Goal: Information Seeking & Learning: Learn about a topic

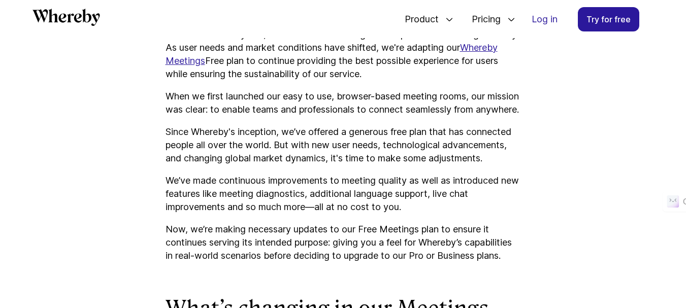
scroll to position [640, 0]
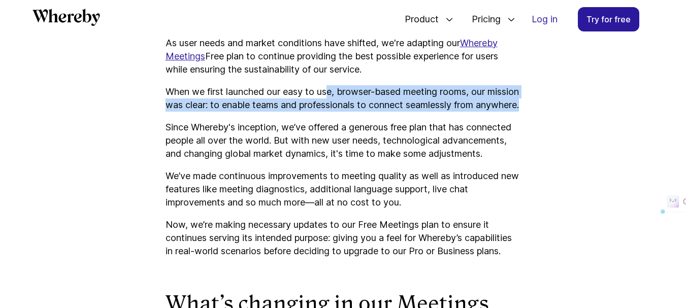
drag, startPoint x: 333, startPoint y: 85, endPoint x: 447, endPoint y: 116, distance: 118.4
click at [447, 112] on p "When we first launched our easy to use, browser-based meeting rooms, our missio…" at bounding box center [343, 98] width 355 height 26
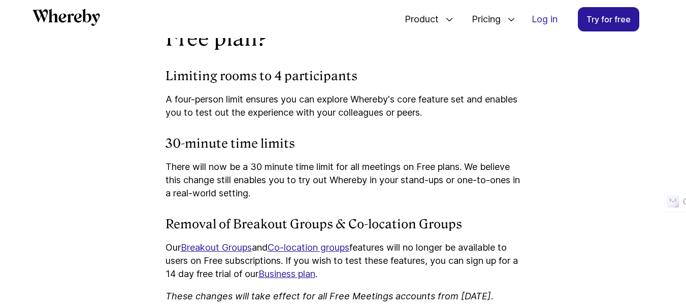
scroll to position [945, 0]
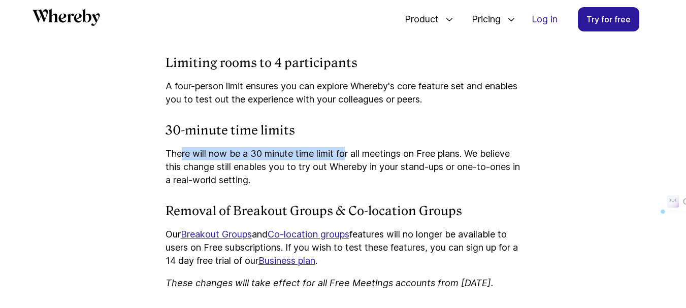
drag, startPoint x: 236, startPoint y: 180, endPoint x: 351, endPoint y: 182, distance: 115.8
click at [351, 182] on p "There will now be a 30 minute time limit for all meetings on Free plans. We bel…" at bounding box center [343, 167] width 355 height 40
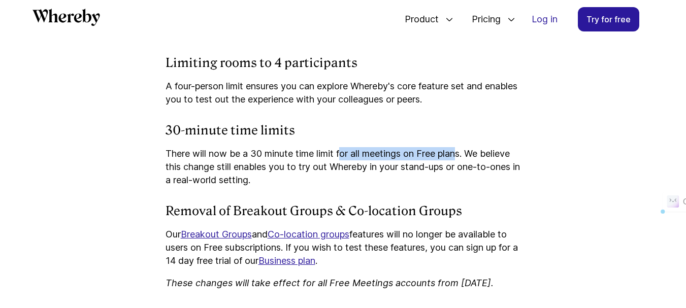
drag, startPoint x: 341, startPoint y: 179, endPoint x: 466, endPoint y: 178, distance: 124.4
click at [465, 178] on p "There will now be a 30 minute time limit for all meetings on Free plans. We bel…" at bounding box center [343, 167] width 355 height 40
click at [467, 177] on p "There will now be a 30 minute time limit for all meetings on Free plans. We bel…" at bounding box center [343, 167] width 355 height 40
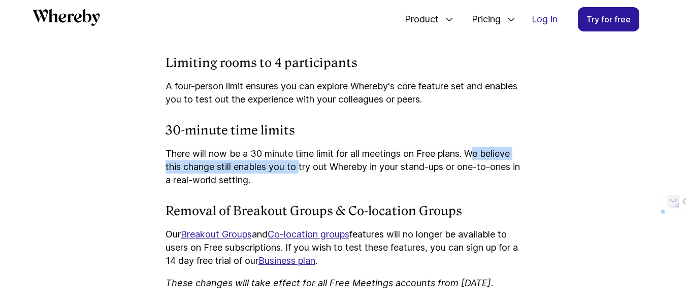
drag, startPoint x: 477, startPoint y: 177, endPoint x: 301, endPoint y: 198, distance: 177.9
click at [301, 187] on p "There will now be a 30 minute time limit for all meetings on Free plans. We bel…" at bounding box center [343, 167] width 355 height 40
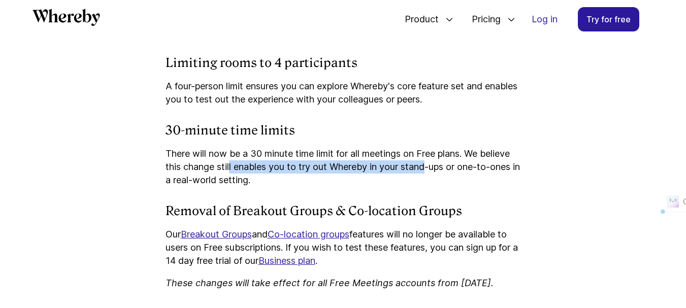
drag, startPoint x: 230, startPoint y: 198, endPoint x: 427, endPoint y: 199, distance: 197.5
click at [427, 187] on p "There will now be a 30 minute time limit for all meetings on Free plans. We bel…" at bounding box center [343, 167] width 355 height 40
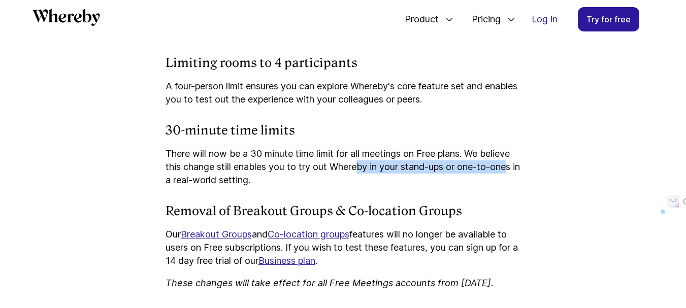
drag, startPoint x: 363, startPoint y: 193, endPoint x: 513, endPoint y: 187, distance: 150.4
click at [513, 187] on p "There will now be a 30 minute time limit for all meetings on Free plans. We bel…" at bounding box center [343, 167] width 355 height 40
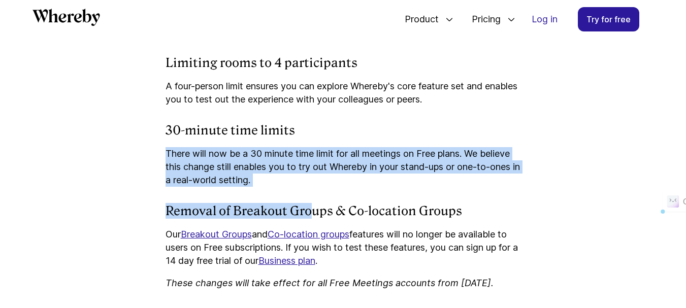
drag, startPoint x: 166, startPoint y: 170, endPoint x: 316, endPoint y: 217, distance: 157.5
click at [317, 217] on div "Over the last few years, the video conferencing landscape has evolved significa…" at bounding box center [343, 278] width 355 height 1560
click at [316, 217] on div "Over the last few years, the video conferencing landscape has evolved significa…" at bounding box center [343, 278] width 355 height 1560
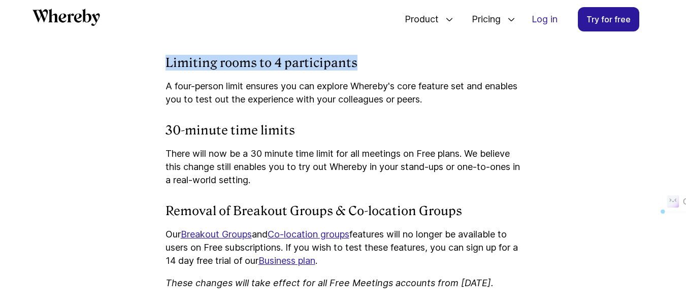
drag, startPoint x: 164, startPoint y: 78, endPoint x: 423, endPoint y: 91, distance: 260.3
click at [423, 91] on article "Upcoming changes to our Meetings Free plan We're adapting our Whereby Meetings …" at bounding box center [343, 205] width 609 height 1960
click at [423, 71] on h4 "Limiting rooms to 4 participants" at bounding box center [343, 63] width 355 height 16
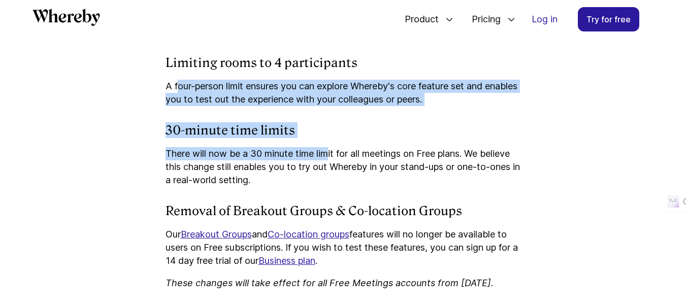
click at [369, 176] on div "Over the last few years, the video conferencing landscape has evolved significa…" at bounding box center [343, 278] width 355 height 1560
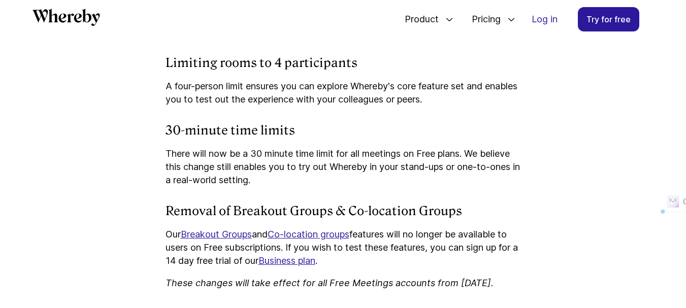
click at [371, 176] on p "There will now be a 30 minute time limit for all meetings on Free plans. We bel…" at bounding box center [343, 167] width 355 height 40
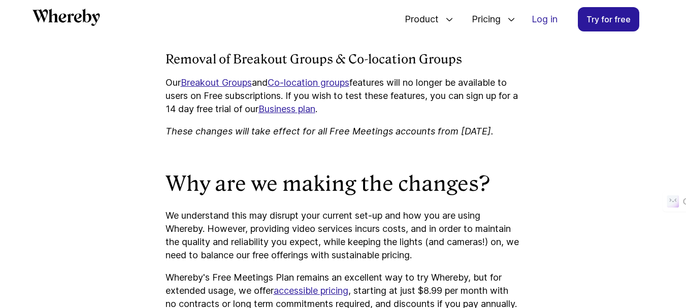
scroll to position [1097, 0]
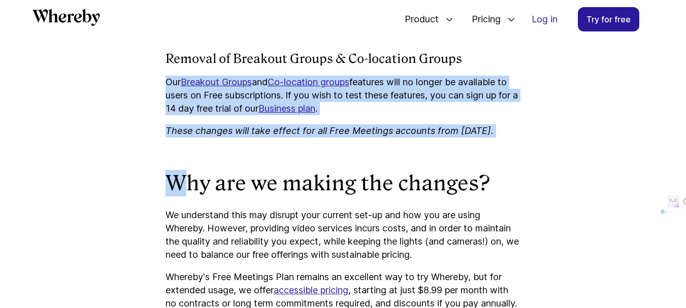
drag, startPoint x: 167, startPoint y: 154, endPoint x: 177, endPoint y: 178, distance: 25.7
click at [177, 178] on article "Upcoming changes to our Meetings Free plan We're adapting our Whereby Meetings …" at bounding box center [343, 53] width 609 height 1960
click at [177, 178] on div "Over the last few years, the video conferencing landscape has evolved significa…" at bounding box center [343, 126] width 355 height 1560
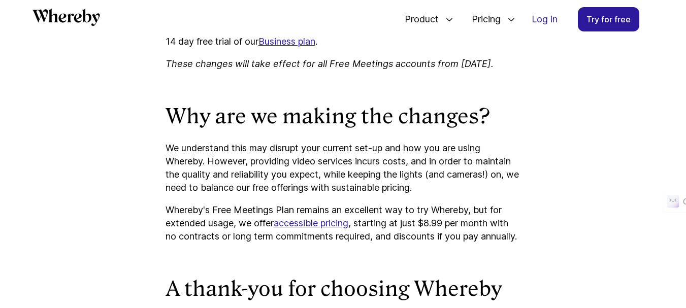
scroll to position [1250, 0]
